Goal: Task Accomplishment & Management: Complete application form

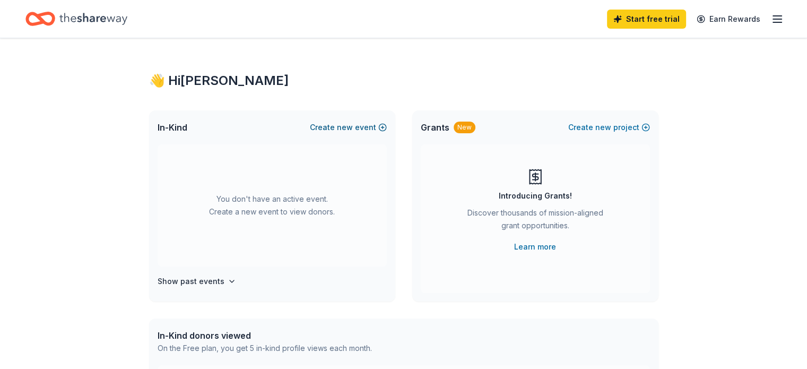
click at [355, 129] on button "Create new event" at bounding box center [348, 127] width 77 height 13
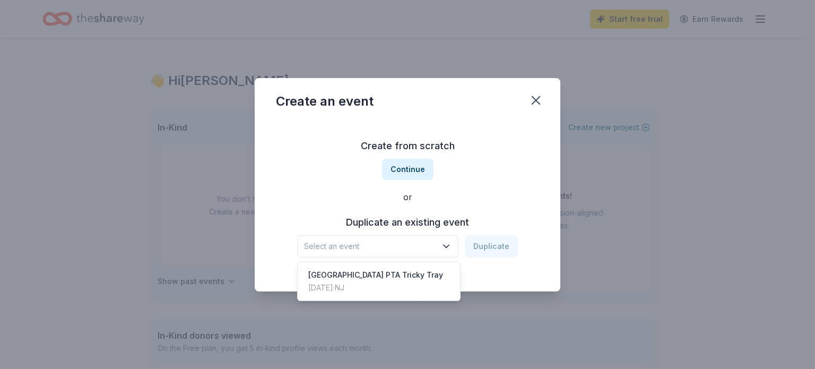
click at [446, 245] on icon "button" at bounding box center [445, 246] width 5 height 3
click at [384, 280] on div "[GEOGRAPHIC_DATA] PTA Tricky Tray" at bounding box center [375, 274] width 135 height 13
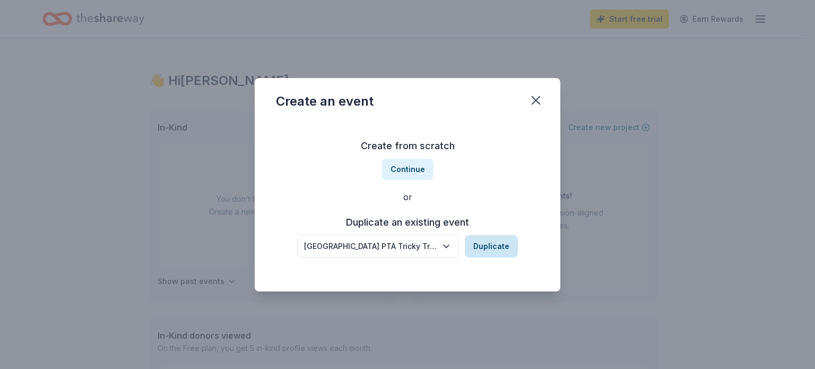
click at [490, 248] on button "Duplicate" at bounding box center [491, 246] width 53 height 22
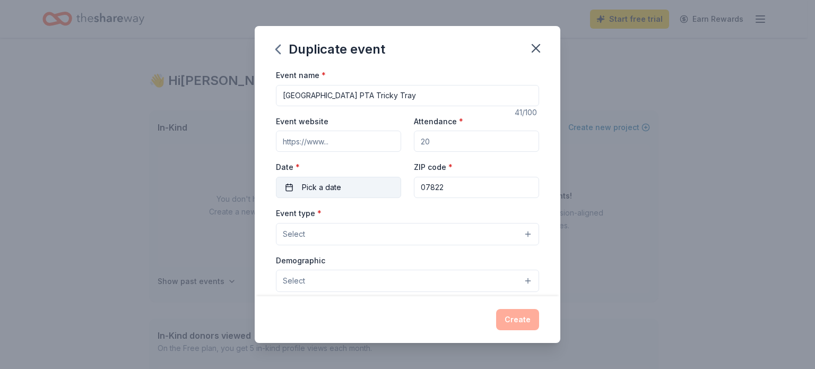
click at [319, 187] on span "Pick a date" at bounding box center [321, 187] width 39 height 13
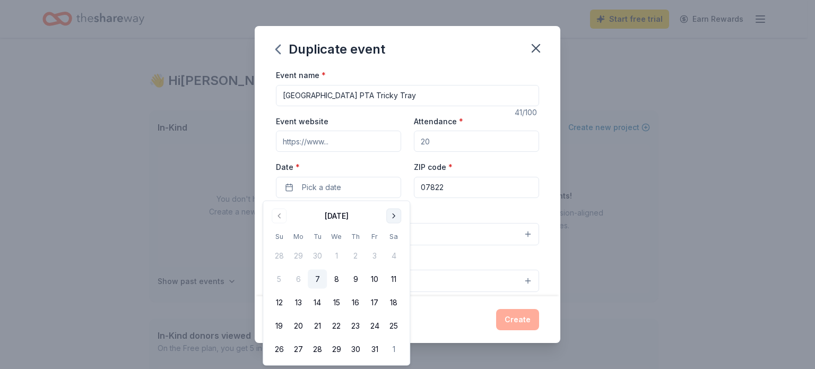
click at [392, 218] on button "Go to next month" at bounding box center [393, 215] width 15 height 15
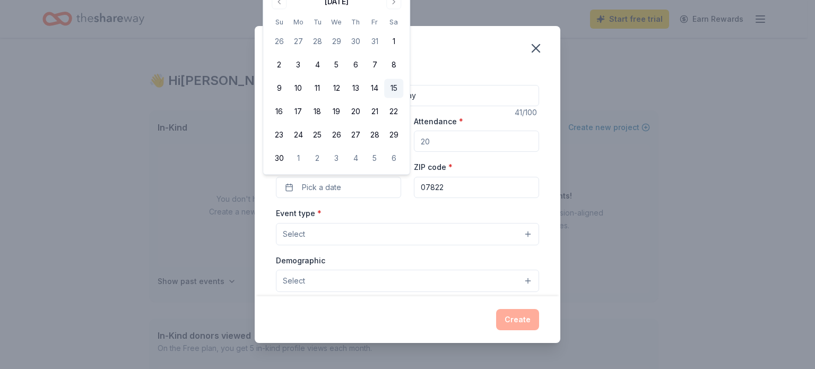
click at [389, 89] on button "15" at bounding box center [393, 88] width 19 height 19
click at [318, 231] on button "Select" at bounding box center [407, 234] width 263 height 22
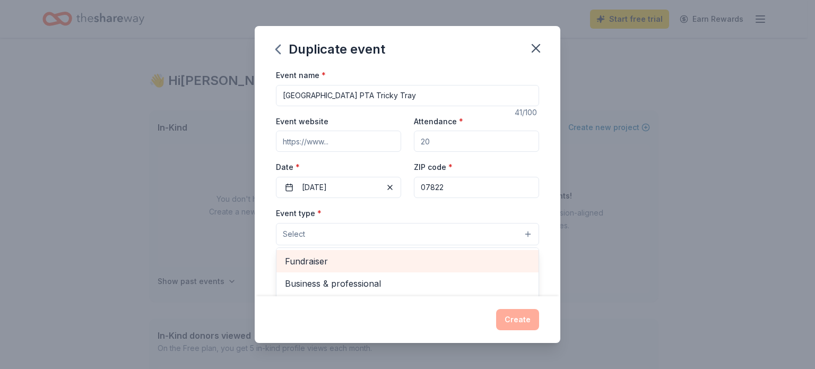
click at [324, 260] on span "Fundraiser" at bounding box center [407, 261] width 245 height 14
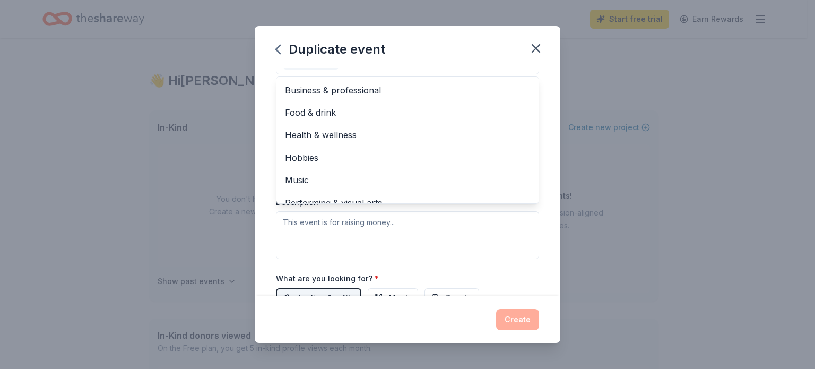
scroll to position [13, 0]
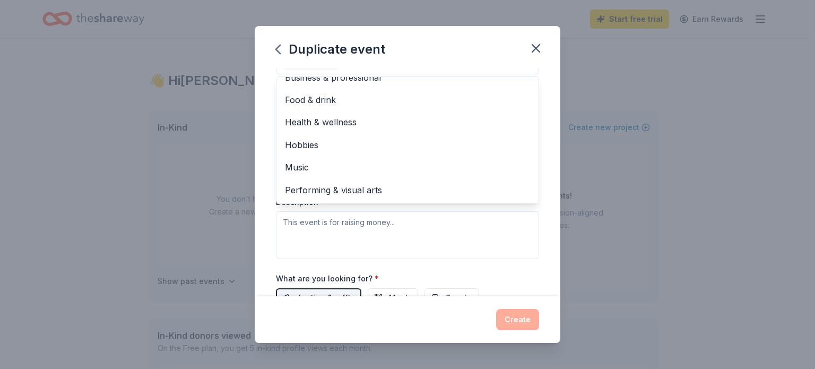
click at [540, 147] on div "Event name * Frankford Township School PTA Tricky Tray 41 /100 Event website At…" at bounding box center [408, 182] width 306 height 228
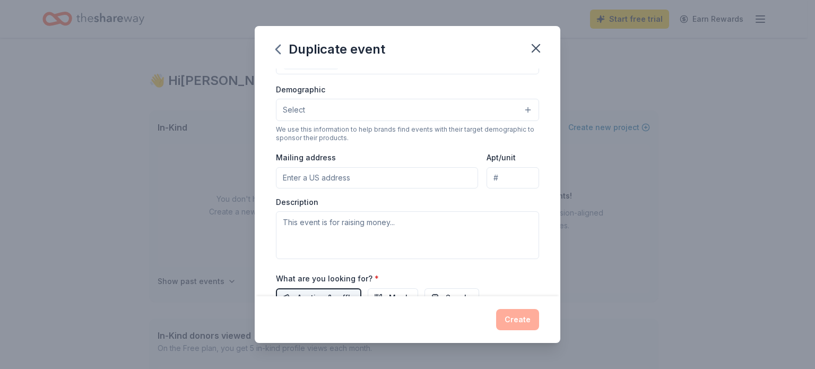
scroll to position [154, 0]
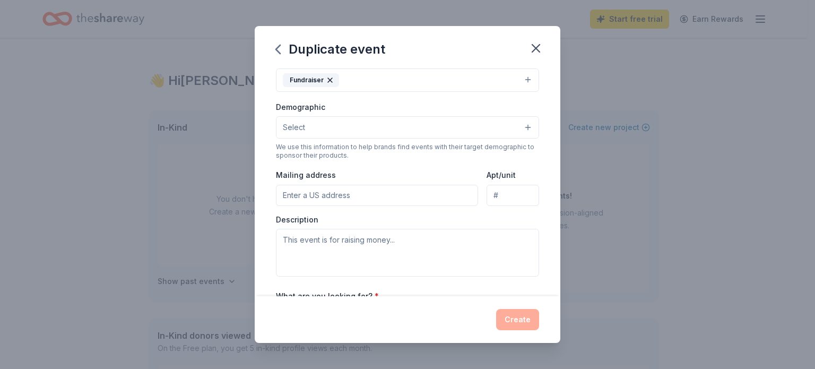
click at [326, 125] on button "Select" at bounding box center [407, 127] width 263 height 22
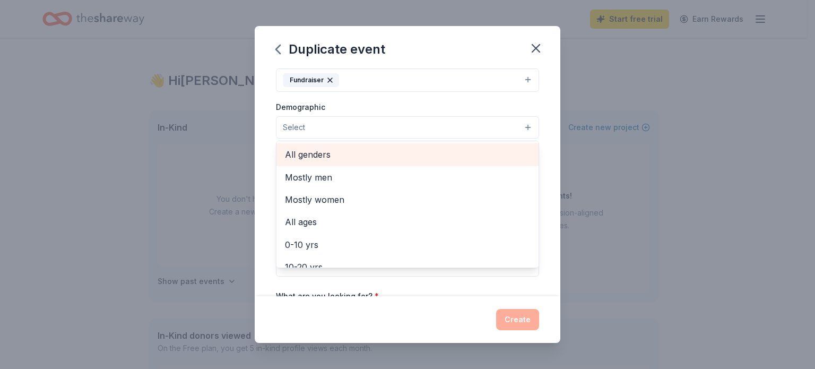
click at [320, 150] on span "All genders" at bounding box center [407, 154] width 245 height 14
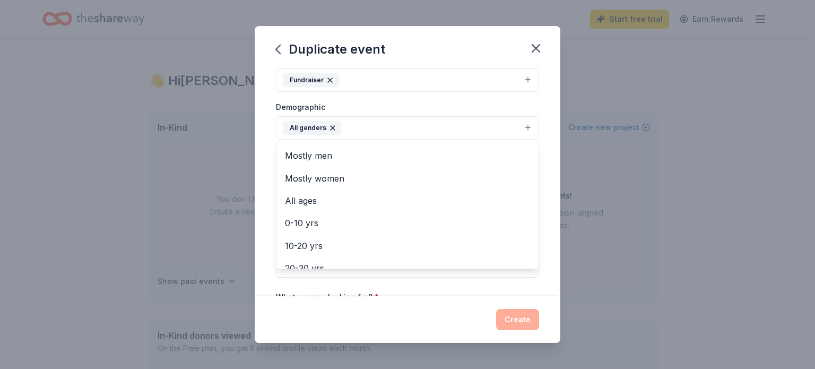
click at [403, 103] on div "Demographic All genders Mostly men Mostly women All ages 0-10 yrs 10-20 yrs 20-…" at bounding box center [407, 120] width 263 height 40
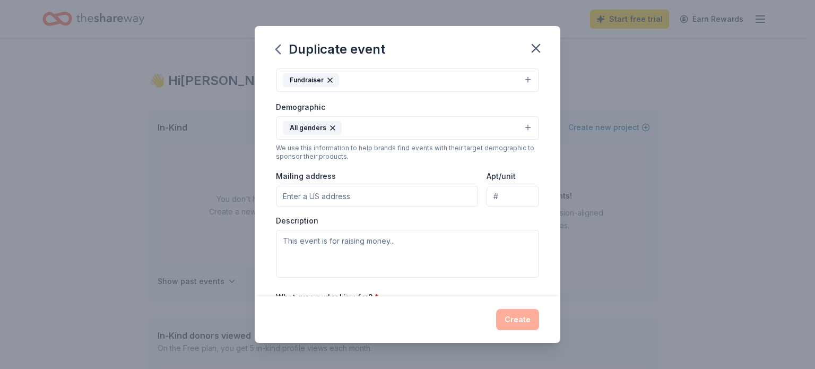
click at [321, 192] on input "Mailing address" at bounding box center [377, 196] width 202 height 21
type input "2 Pines Road, Branchville, NJ, 07826"
click at [384, 243] on textarea at bounding box center [407, 254] width 263 height 48
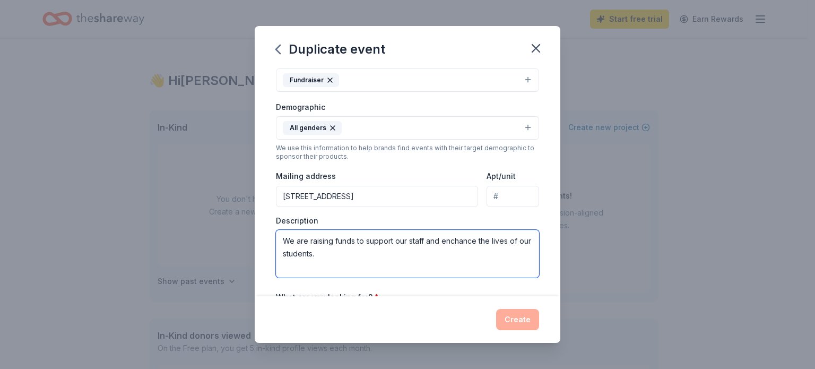
click at [458, 244] on textarea "We are raising funds to support our staff and enchance the lives of our student…" at bounding box center [407, 254] width 263 height 48
click at [454, 243] on textarea "We are raising funds to support our staff and enchance the lives of our student…" at bounding box center [407, 254] width 263 height 48
click at [486, 240] on textarea "We are raising funds to support our staff and enhance the lives of our students." at bounding box center [407, 254] width 263 height 48
click at [408, 249] on textarea "We are raising funds to support our staff and enhance the experience of our stu…" at bounding box center [407, 254] width 263 height 48
type textarea "We are raising funds to support our staff and enhance the experience of our stu…"
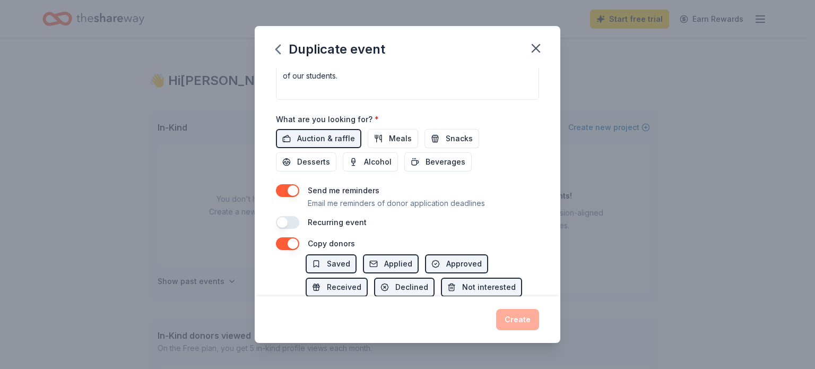
scroll to position [352, 0]
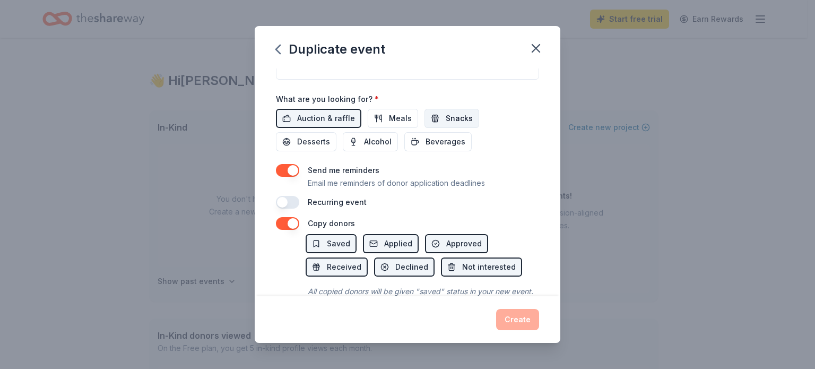
click at [446, 118] on span "Snacks" at bounding box center [459, 118] width 27 height 13
click at [439, 142] on span "Beverages" at bounding box center [445, 141] width 40 height 13
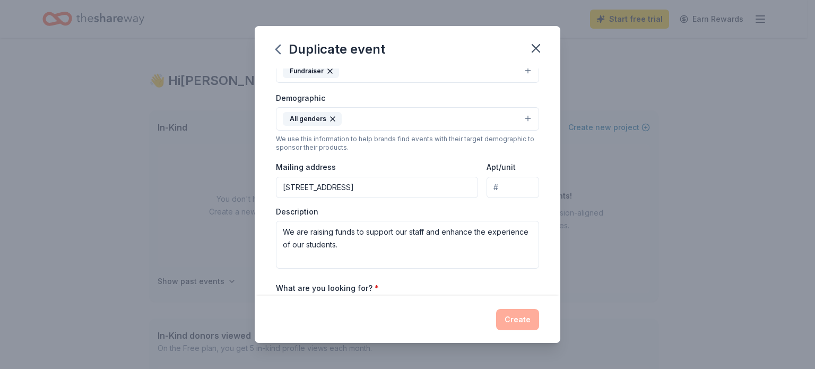
scroll to position [0, 0]
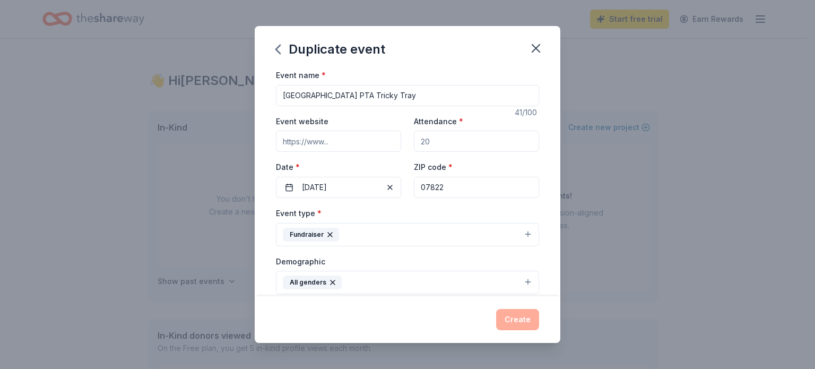
click at [448, 133] on input "Attendance *" at bounding box center [476, 141] width 125 height 21
type input "500"
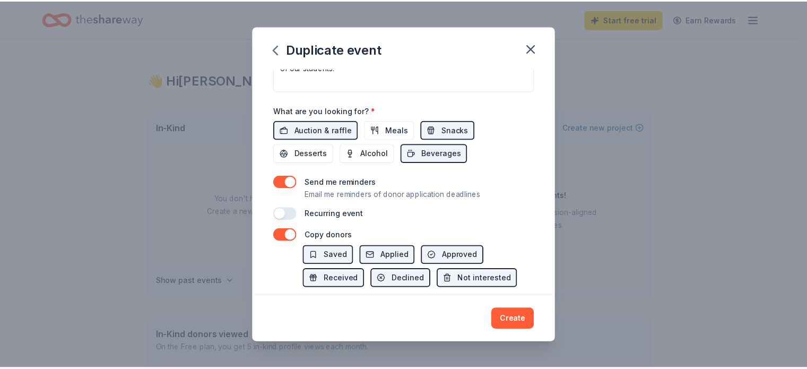
scroll to position [397, 0]
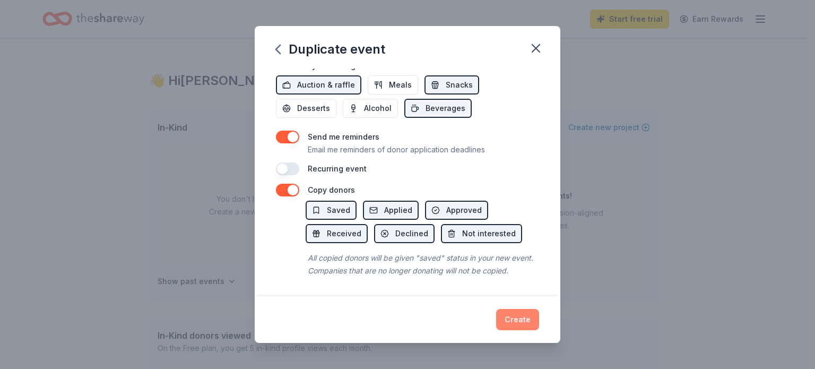
click at [511, 319] on button "Create" at bounding box center [517, 319] width 43 height 21
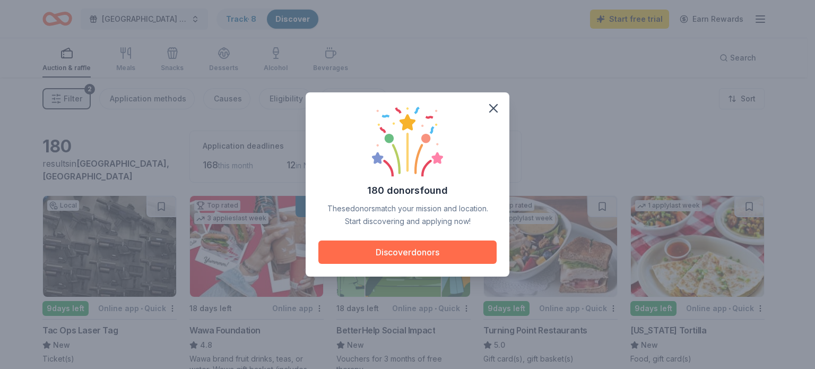
click at [415, 245] on button "Discover donors" at bounding box center [407, 251] width 178 height 23
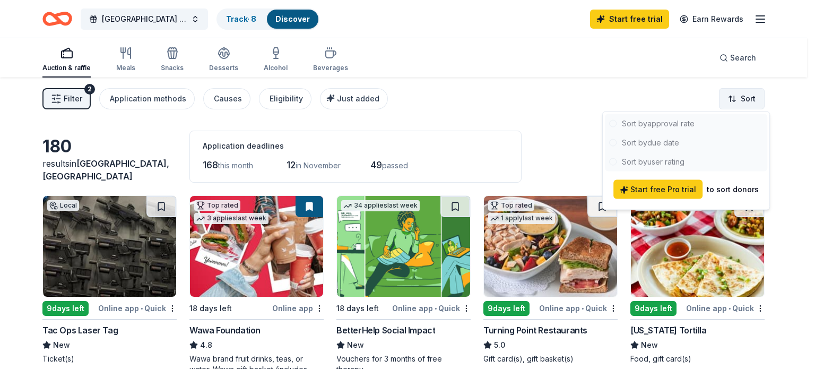
click at [745, 99] on html "Frankford Township School PTA Tricky Tray Track · 8 Discover Start free trial E…" at bounding box center [407, 184] width 815 height 369
click at [645, 143] on div at bounding box center [686, 142] width 162 height 57
click at [806, 20] on html "Frankford Township School PTA Tricky Tray Track · 8 Discover Start free trial E…" at bounding box center [407, 184] width 815 height 369
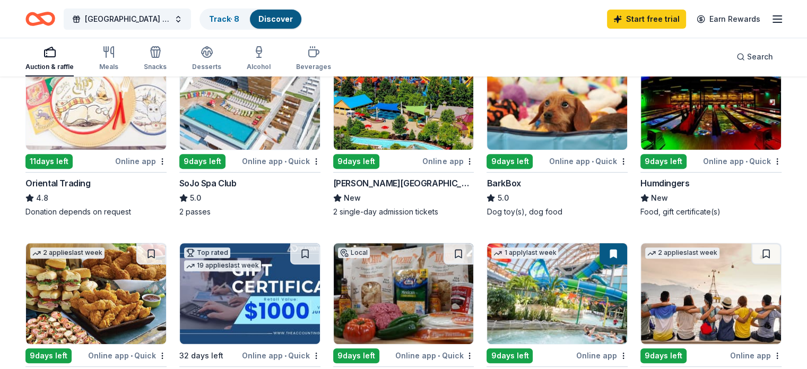
scroll to position [301, 0]
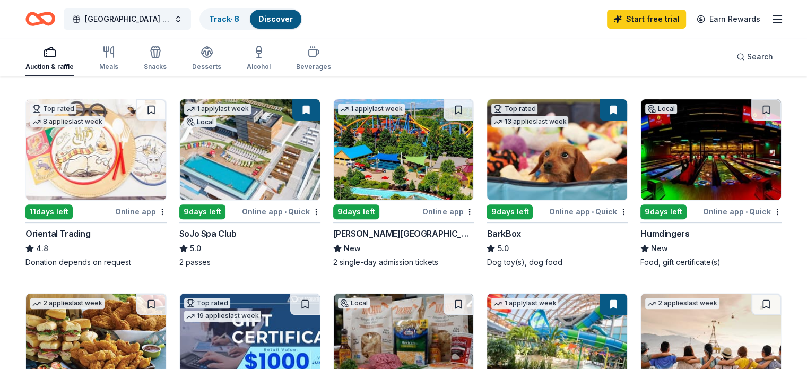
click at [250, 173] on img at bounding box center [250, 149] width 140 height 101
click at [310, 108] on button at bounding box center [306, 109] width 28 height 21
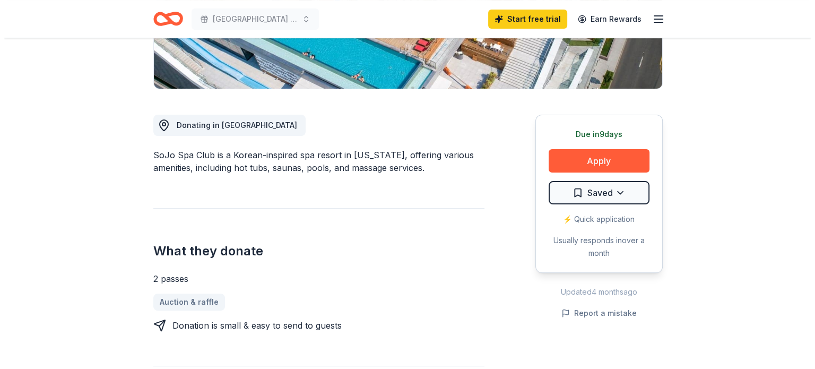
scroll to position [236, 0]
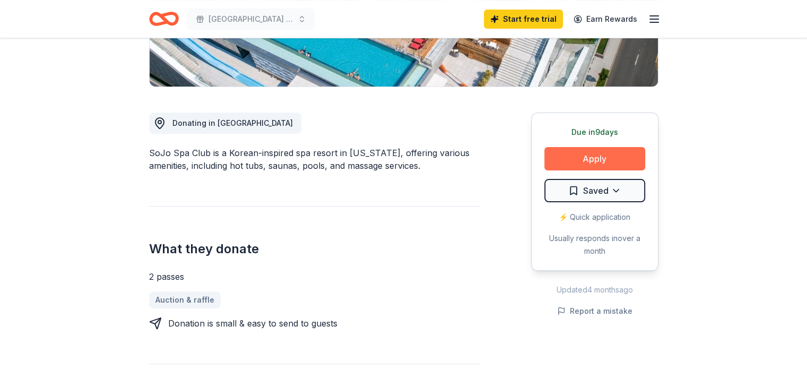
click at [592, 156] on button "Apply" at bounding box center [594, 158] width 101 height 23
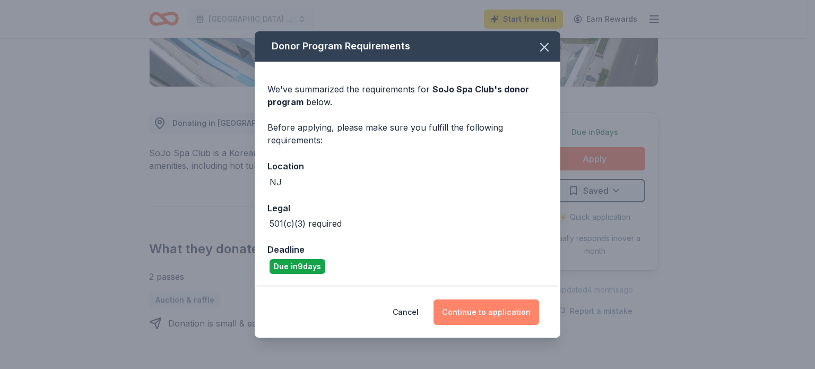
click at [483, 307] on button "Continue to application" at bounding box center [486, 311] width 106 height 25
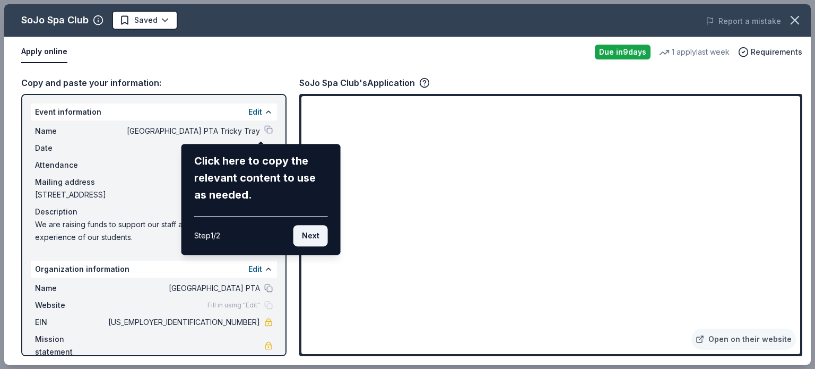
click at [299, 229] on button "Next" at bounding box center [310, 235] width 34 height 21
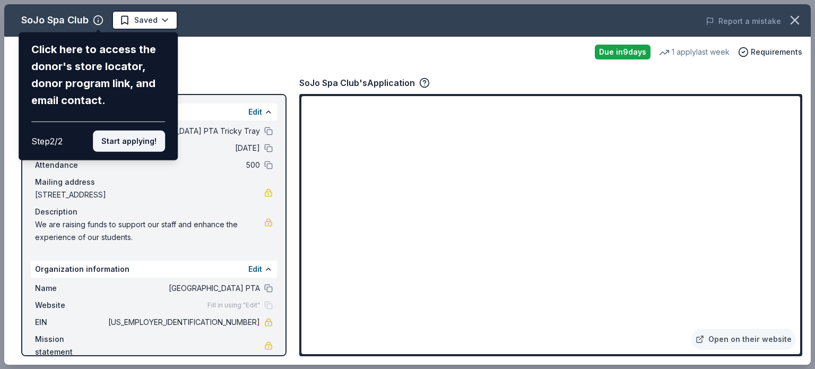
click at [138, 140] on button "Start applying!" at bounding box center [129, 141] width 72 height 21
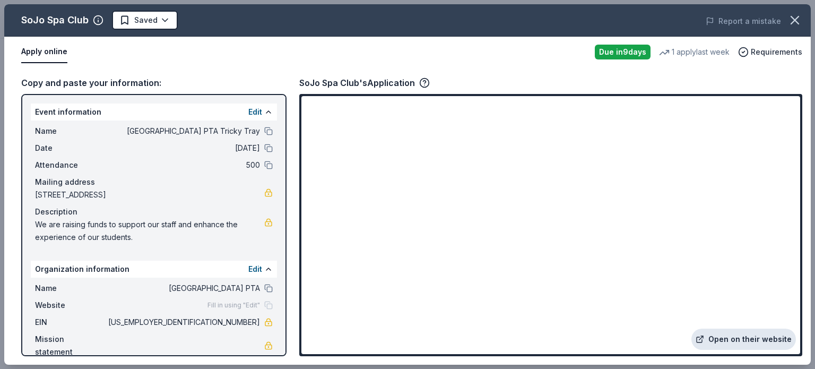
click at [733, 341] on link "Open on their website" at bounding box center [743, 338] width 105 height 21
